Goal: Task Accomplishment & Management: Manage account settings

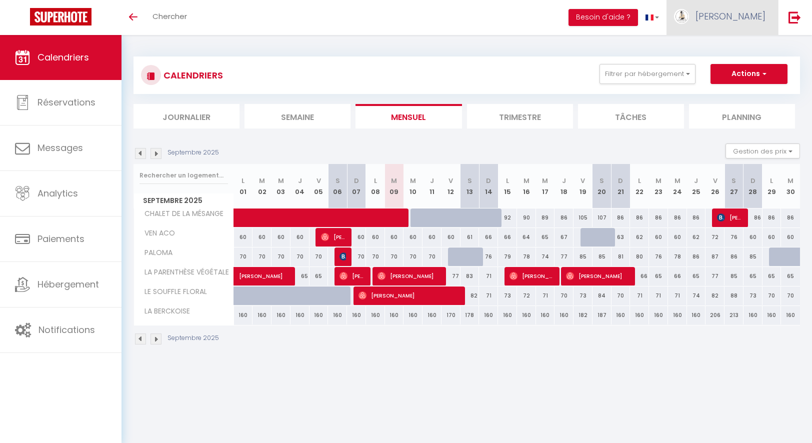
click at [750, 11] on span "[PERSON_NAME]" at bounding box center [730, 16] width 70 height 12
click at [724, 65] on link "Équipe" at bounding box center [738, 67] width 74 height 17
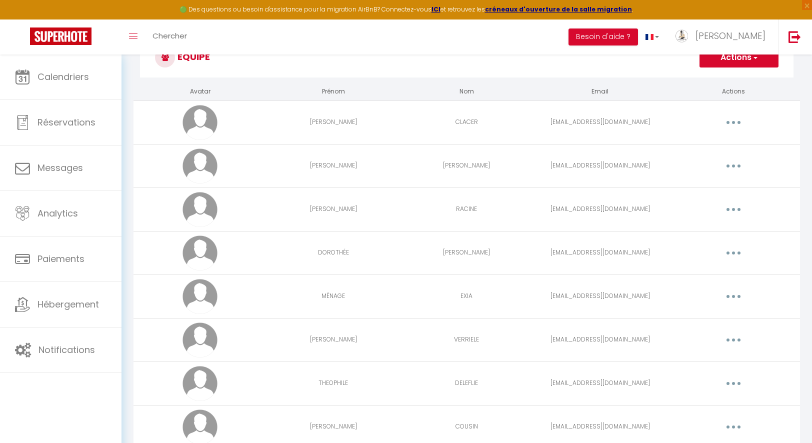
scroll to position [206, 0]
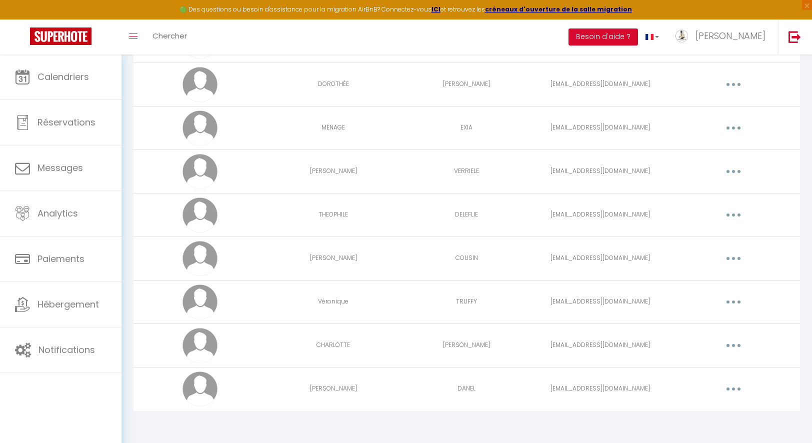
click at [734, 347] on button "button" at bounding box center [733, 345] width 28 height 16
click at [714, 365] on link "Editer" at bounding box center [707, 368] width 74 height 17
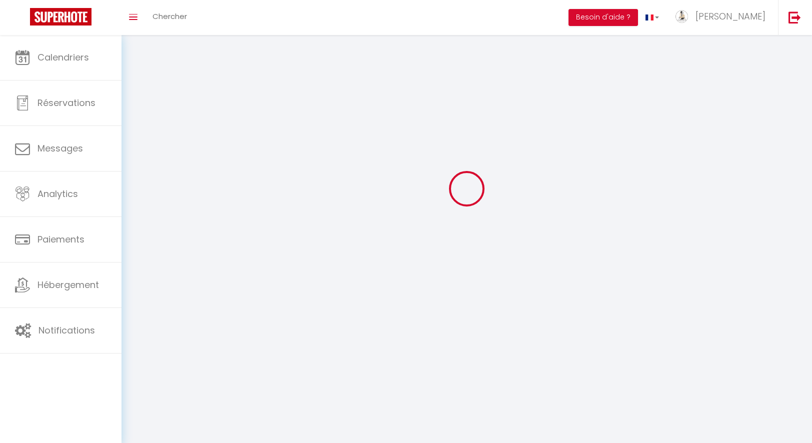
scroll to position [755, 0]
type input "CHARLOTTE"
type input "[PERSON_NAME]"
type input "[EMAIL_ADDRESS][DOMAIN_NAME]"
type textarea "[URL][DOMAIN_NAME]"
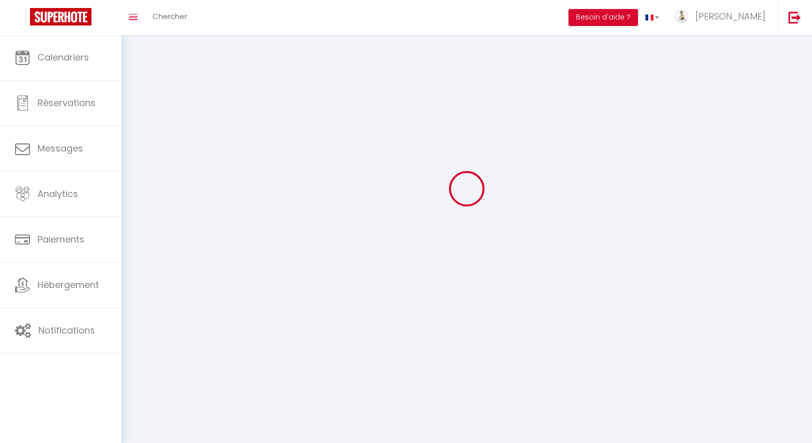
checkbox input "false"
checkbox input "true"
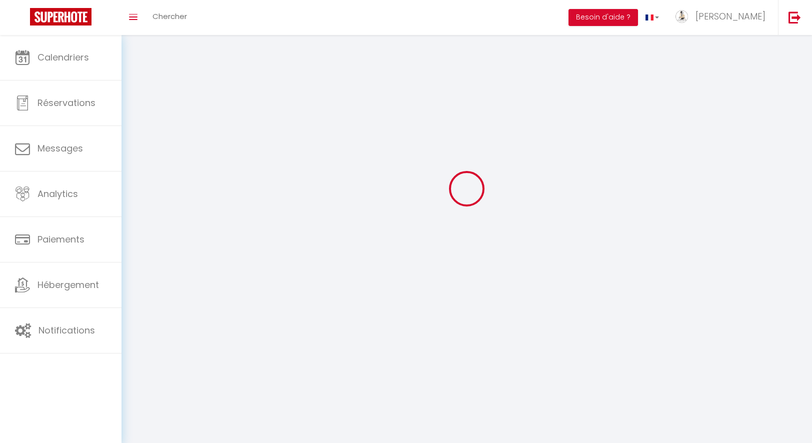
checkbox input "true"
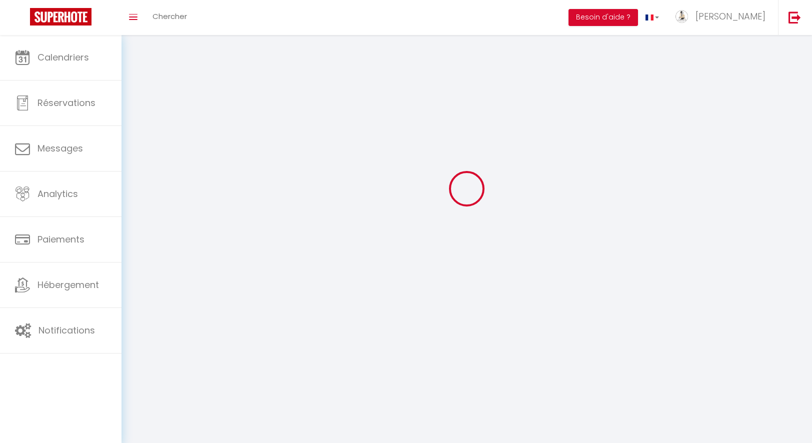
checkbox input "false"
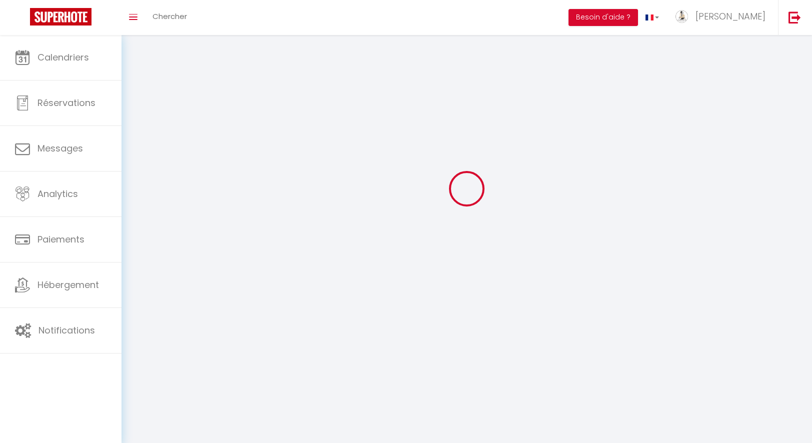
select select
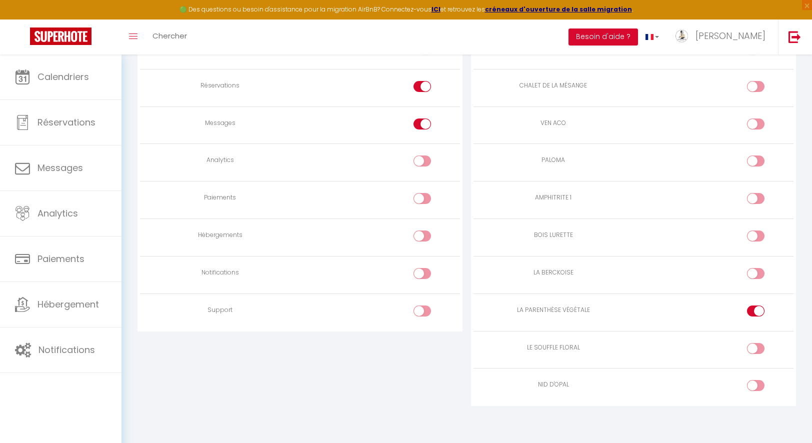
click at [760, 337] on td at bounding box center [713, 349] width 160 height 37
click at [760, 343] on input "checkbox" at bounding box center [763, 350] width 17 height 15
checkbox input "true"
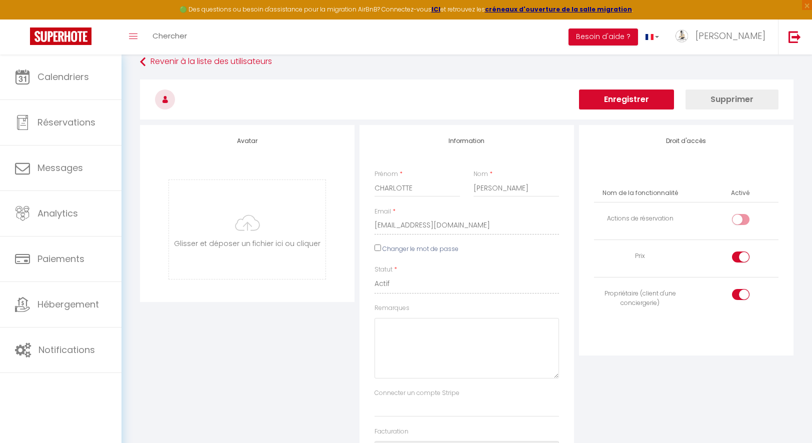
scroll to position [0, 0]
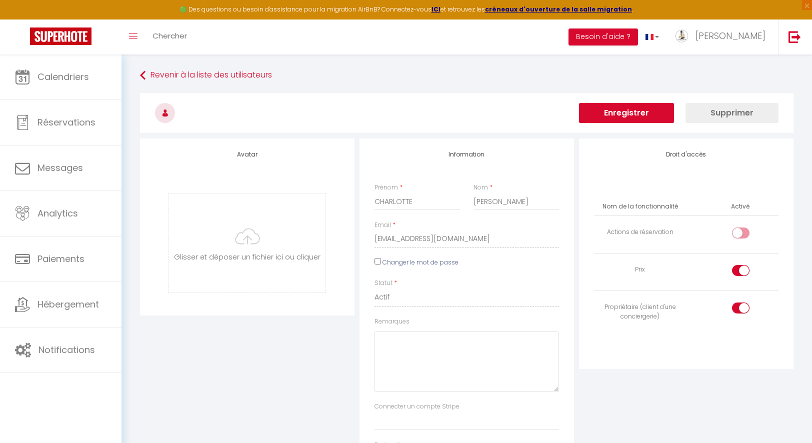
click at [636, 105] on button "Enregistrer" at bounding box center [626, 113] width 95 height 20
